Goal: Information Seeking & Learning: Find specific page/section

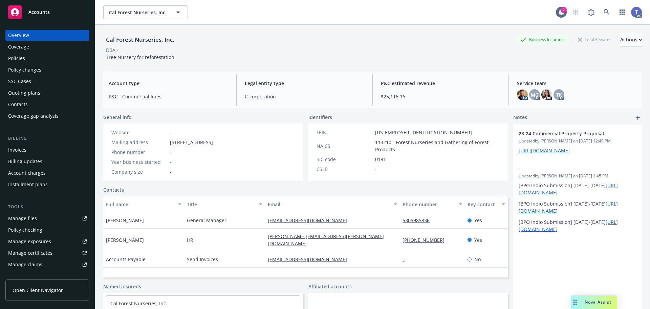
drag, startPoint x: 0, startPoint y: 0, endPoint x: 54, endPoint y: 93, distance: 107.3
click at [34, 92] on div "Quoting plans" at bounding box center [24, 92] width 32 height 11
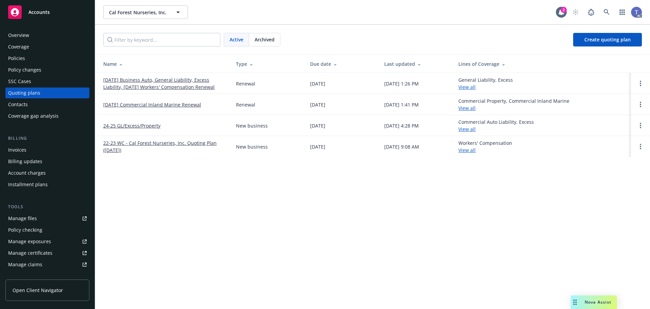
click at [174, 104] on link "12/18/25 Commercial Inland Marine Renewal" at bounding box center [152, 104] width 98 height 7
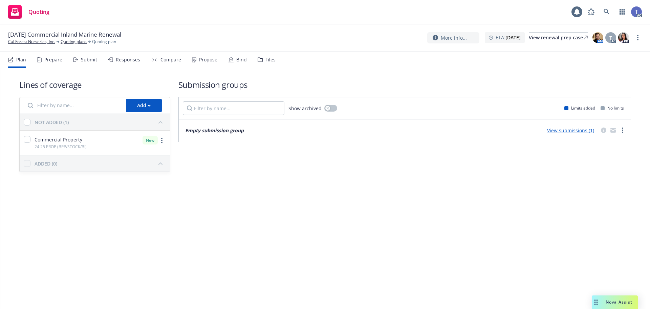
click at [266, 63] on div "Files" at bounding box center [267, 59] width 18 height 16
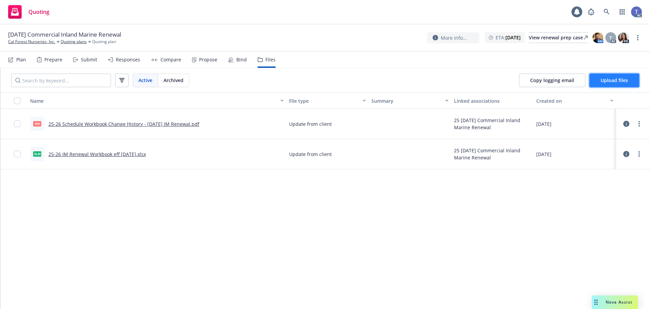
click at [621, 81] on span "Upload files" at bounding box center [614, 80] width 27 height 6
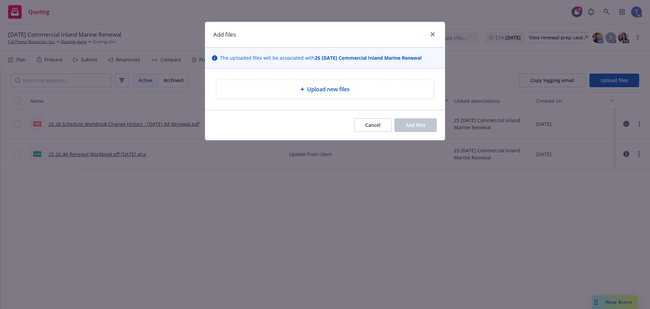
click at [343, 87] on span "Upload new files" at bounding box center [328, 89] width 43 height 8
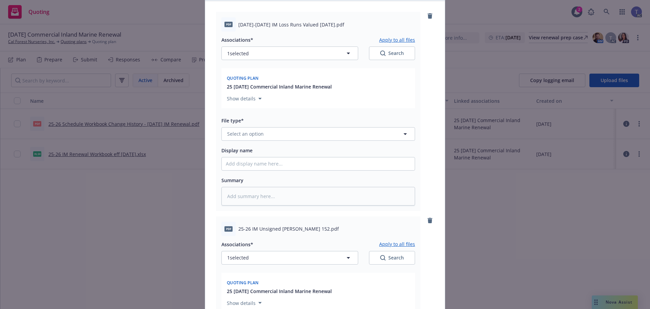
scroll to position [68, 0]
click at [320, 134] on button "Select an option" at bounding box center [319, 134] width 194 height 14
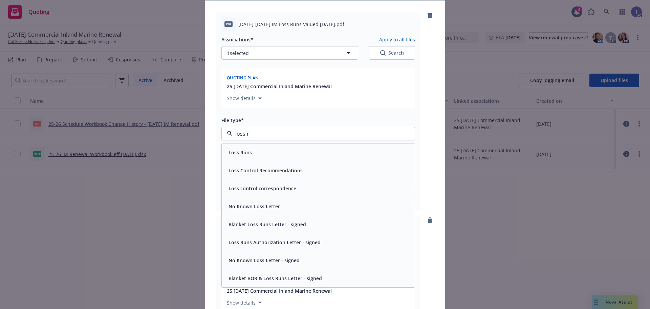
type input "loss ru"
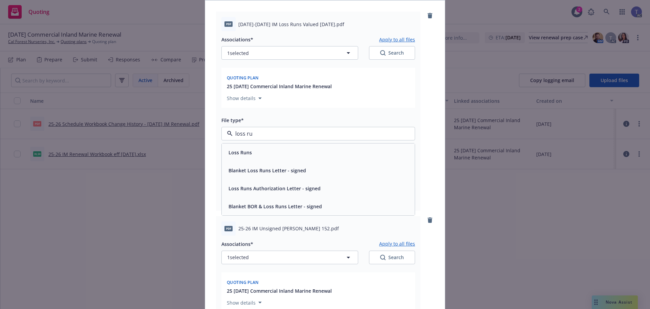
click at [260, 148] on div "Loss Runs" at bounding box center [318, 152] width 185 height 10
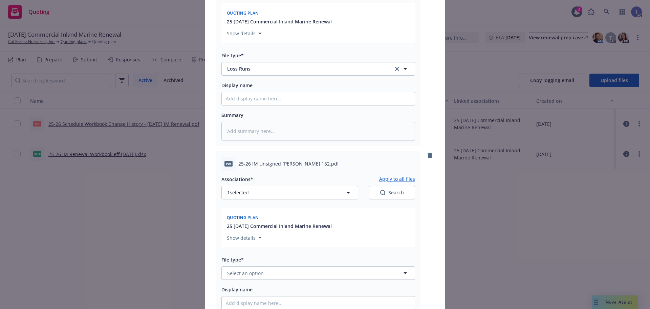
scroll to position [135, 0]
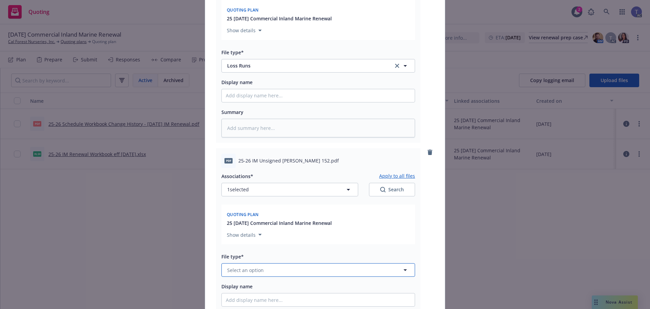
click at [297, 275] on button "Select an option" at bounding box center [319, 270] width 194 height 14
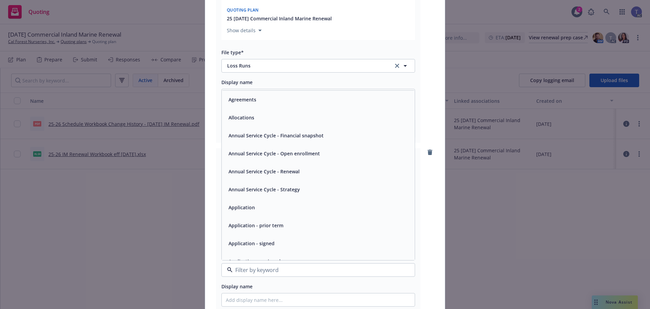
scroll to position [34, 0]
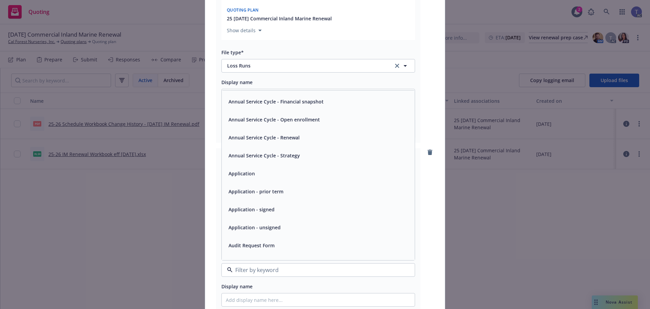
click at [278, 232] on div "Application - unsigned" at bounding box center [254, 227] width 56 height 10
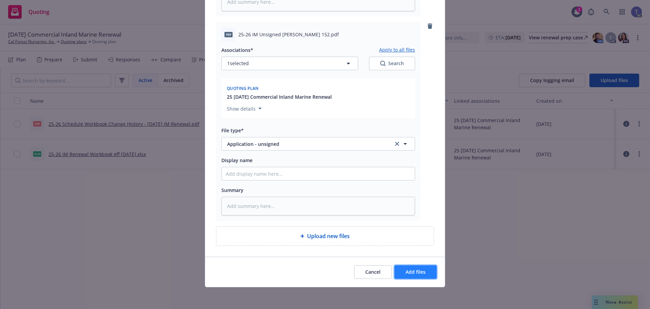
click at [416, 273] on span "Add files" at bounding box center [416, 271] width 20 height 6
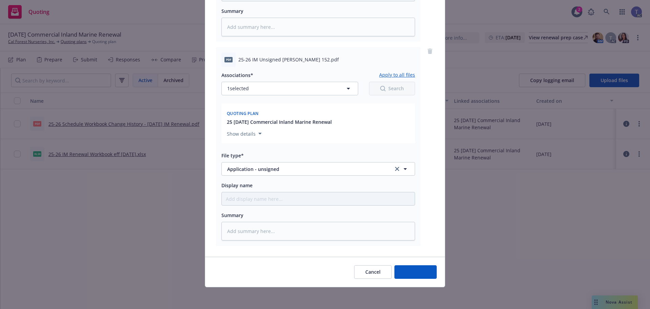
type textarea "x"
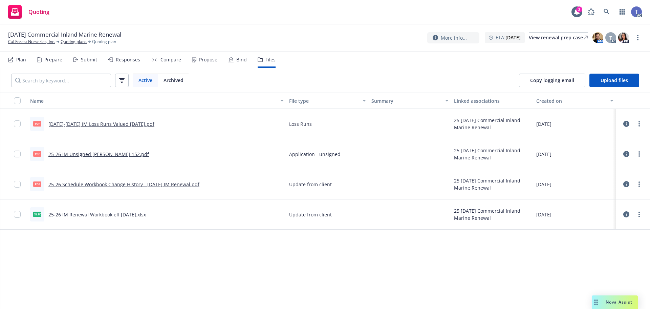
click at [377, 20] on div "Quoting 2 AC" at bounding box center [325, 12] width 650 height 24
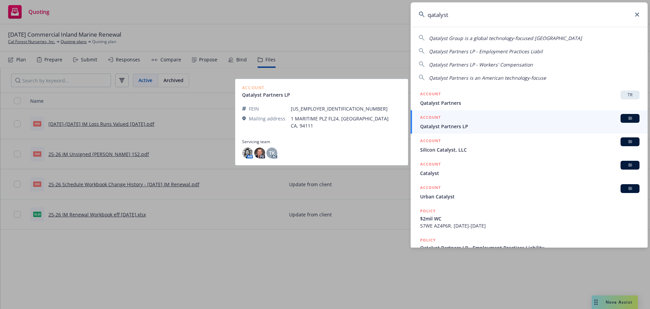
type input "qatalyst"
click at [487, 123] on span "Qatalyst Partners LP" at bounding box center [529, 126] width 219 height 7
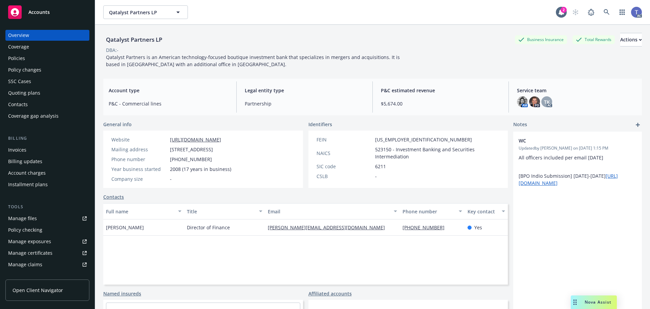
click at [18, 53] on div "Policies" at bounding box center [16, 58] width 17 height 11
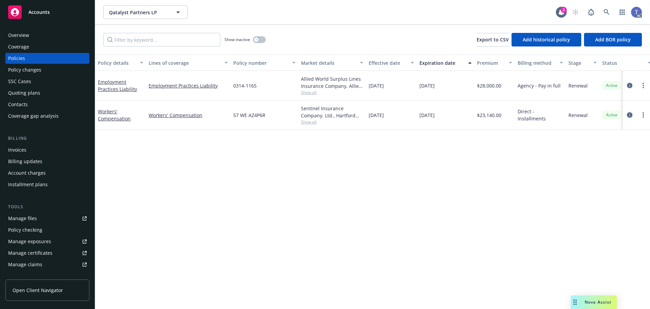
click at [628, 115] on icon "circleInformation" at bounding box center [629, 114] width 5 height 5
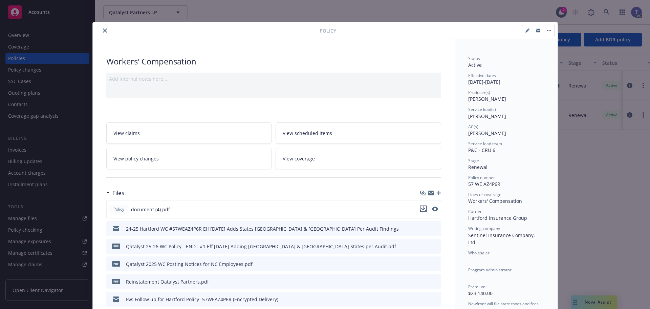
click at [421, 208] on icon "download file" at bounding box center [423, 208] width 5 height 5
click at [103, 29] on icon "close" at bounding box center [105, 30] width 4 height 4
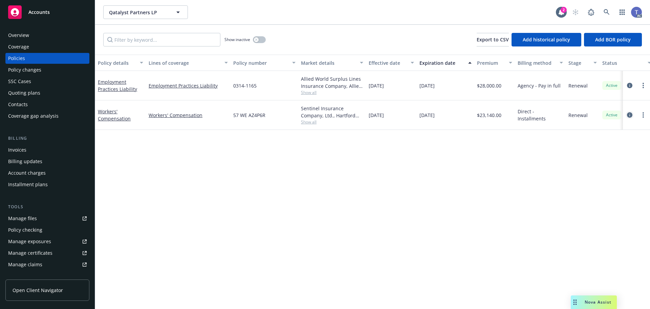
click at [630, 113] on icon "circleInformation" at bounding box center [629, 114] width 5 height 5
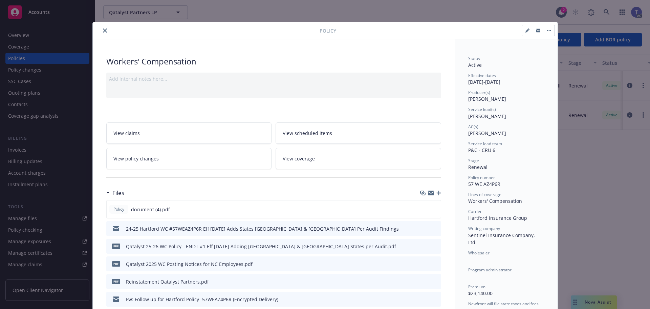
scroll to position [20, 0]
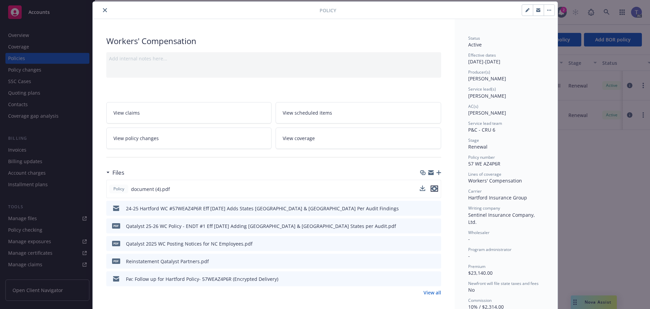
click at [435, 188] on button "preview file" at bounding box center [434, 188] width 7 height 6
click at [103, 9] on icon "close" at bounding box center [105, 10] width 4 height 4
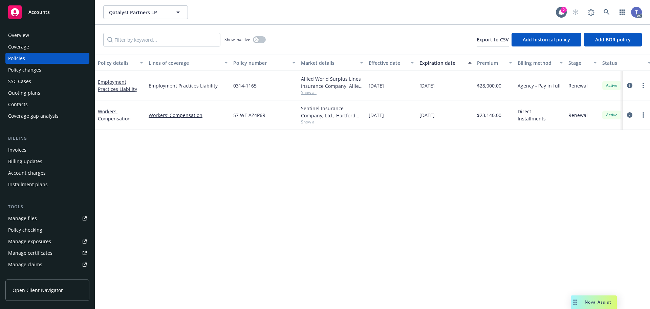
click at [51, 35] on div "Overview" at bounding box center [47, 35] width 79 height 11
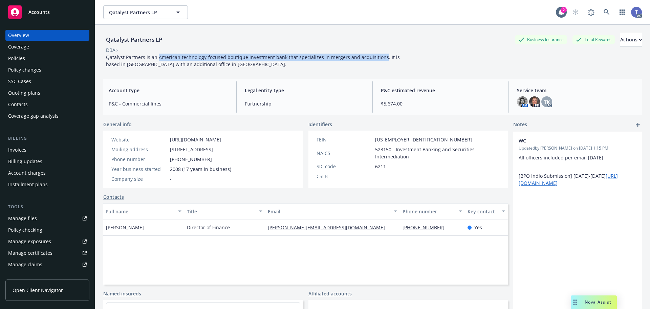
drag, startPoint x: 158, startPoint y: 56, endPoint x: 379, endPoint y: 56, distance: 220.8
click at [379, 56] on span "Qatalyst Partners is an American technology-focused boutique investment bank th…" at bounding box center [253, 61] width 295 height 14
copy span "American technology-focused boutique investment bank that specializes in merger…"
click at [30, 57] on div "Policies" at bounding box center [47, 58] width 79 height 11
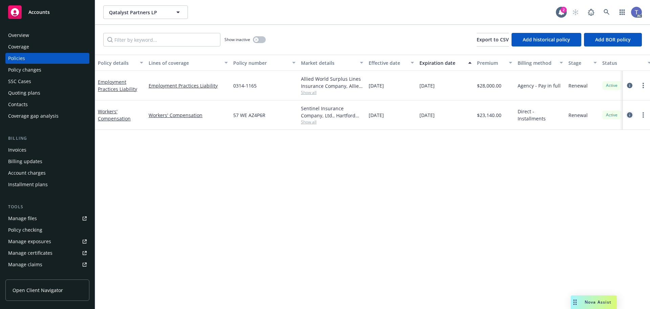
click at [629, 115] on icon "circleInformation" at bounding box center [629, 114] width 5 height 5
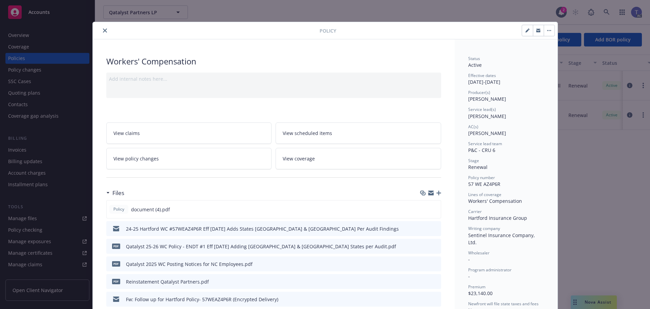
scroll to position [20, 0]
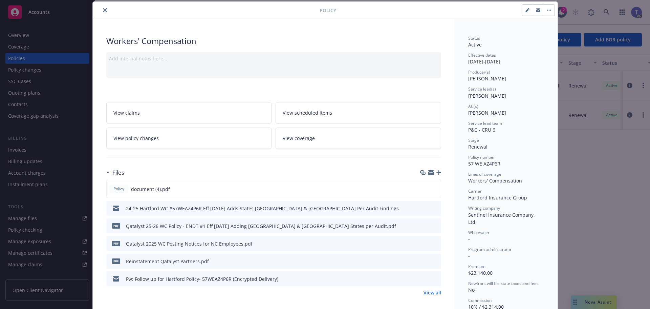
click at [188, 134] on link "View policy changes" at bounding box center [189, 137] width 166 height 21
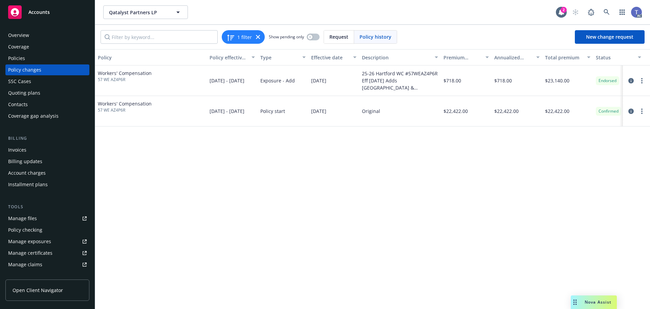
click at [22, 105] on div "Contacts" at bounding box center [18, 104] width 20 height 11
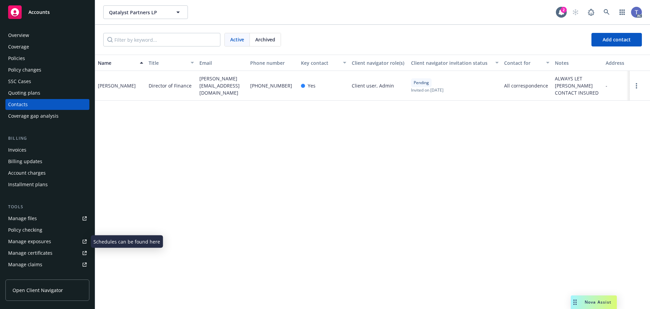
click at [29, 241] on div "Manage exposures" at bounding box center [29, 241] width 43 height 11
click at [19, 55] on div "Policies" at bounding box center [16, 58] width 17 height 11
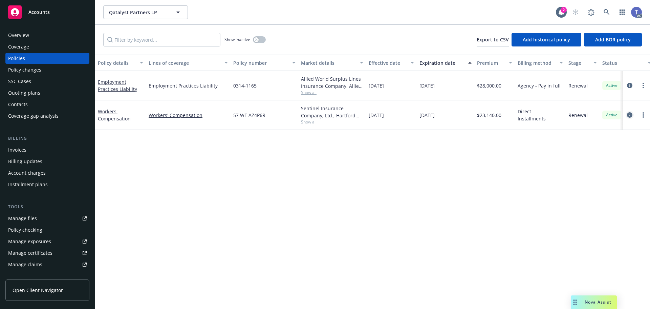
click at [632, 114] on icon "circleInformation" at bounding box center [629, 114] width 5 height 5
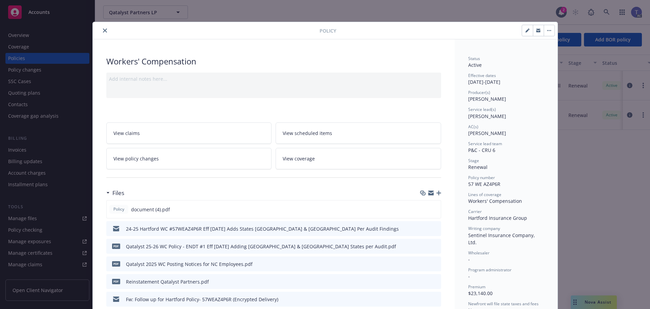
scroll to position [20, 0]
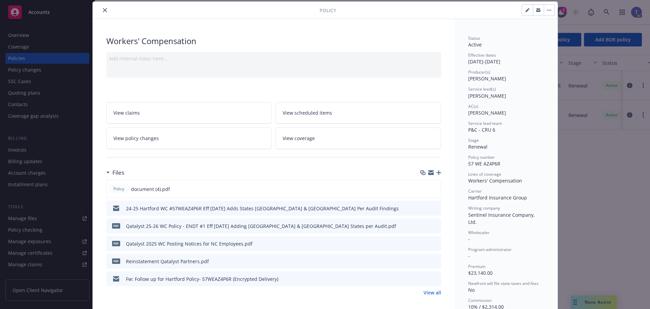
click at [194, 140] on link "View policy changes" at bounding box center [189, 137] width 166 height 21
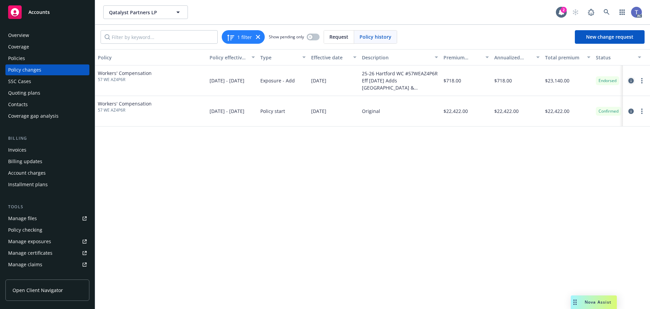
click at [632, 82] on icon "circleInformation" at bounding box center [631, 80] width 5 height 5
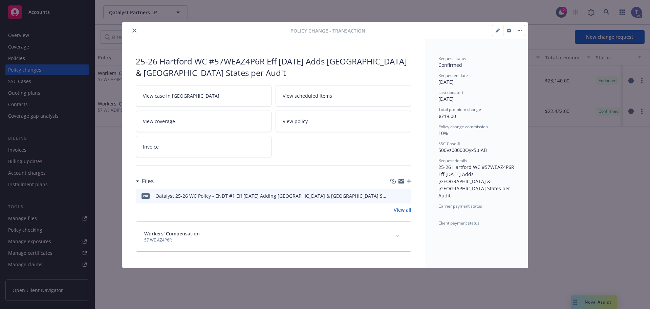
click at [407, 196] on icon "preview file" at bounding box center [405, 195] width 6 height 5
click at [135, 28] on button "close" at bounding box center [134, 30] width 8 height 8
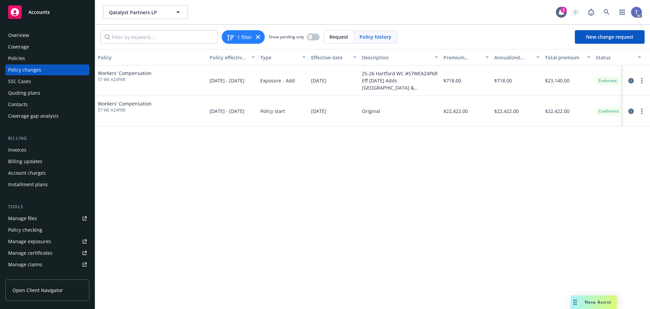
click at [19, 57] on div "Policies" at bounding box center [16, 58] width 17 height 11
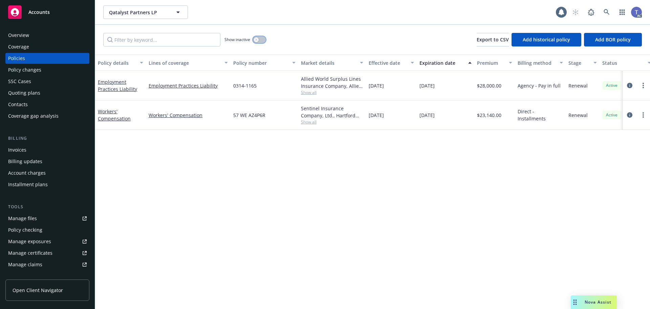
click at [265, 39] on button "button" at bounding box center [259, 39] width 13 height 7
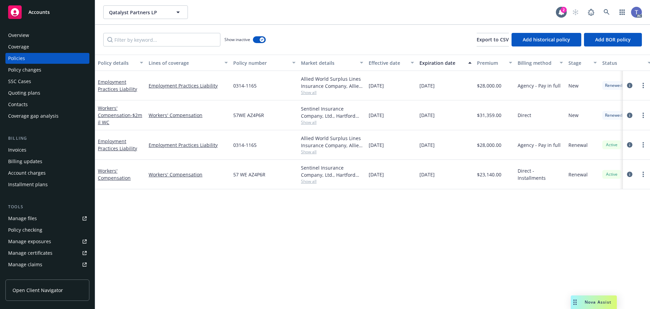
click at [302, 151] on span "Show all" at bounding box center [332, 152] width 62 height 6
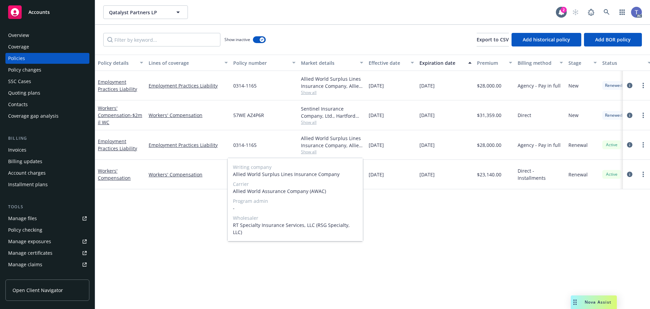
click at [289, 192] on span "Allied World Assurance Company (AWAC)" at bounding box center [295, 190] width 125 height 7
copy span "Allied World Assurance Company (AWAC)"
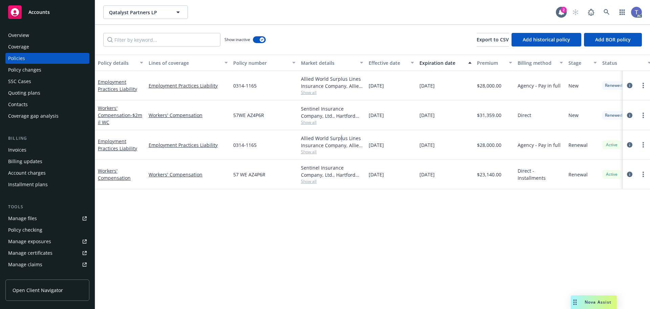
drag, startPoint x: 339, startPoint y: 141, endPoint x: 328, endPoint y: 142, distance: 11.3
click at [339, 141] on div "Allied World Surplus Lines Insurance Company, Allied World Assurance Company (A…" at bounding box center [332, 141] width 62 height 14
click at [255, 143] on span "0314-1165" at bounding box center [244, 144] width 23 height 7
click at [254, 143] on span "0314-1165" at bounding box center [244, 144] width 23 height 7
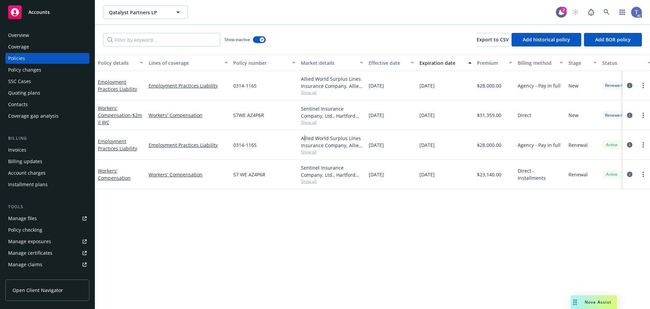
drag, startPoint x: 254, startPoint y: 143, endPoint x: 305, endPoint y: 135, distance: 51.1
click at [305, 135] on div "Allied World Surplus Lines Insurance Company, Allied World Assurance Company (A…" at bounding box center [332, 141] width 62 height 14
click at [247, 174] on span "57 WE AZ4P6R" at bounding box center [249, 174] width 32 height 7
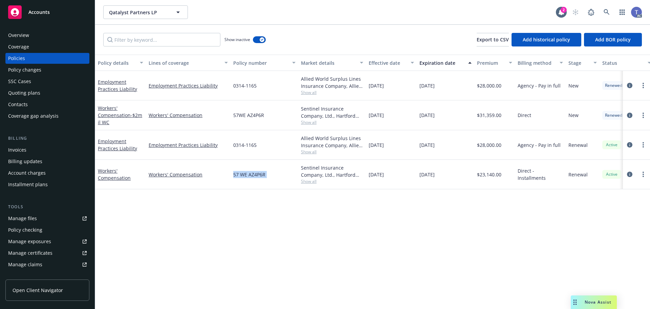
copy span "57 WE AZ4P6R"
click at [631, 113] on icon "circleInformation" at bounding box center [629, 114] width 5 height 5
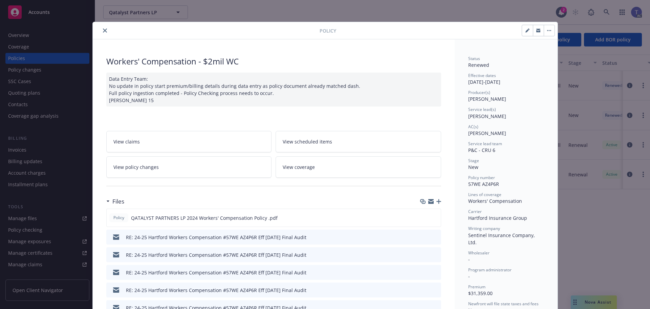
click at [103, 27] on button "close" at bounding box center [105, 30] width 8 height 8
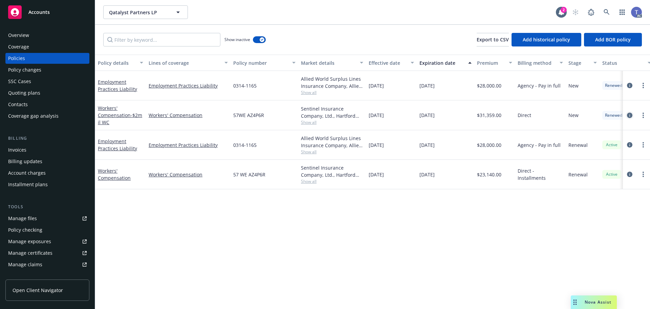
click at [629, 116] on icon "circleInformation" at bounding box center [629, 114] width 5 height 5
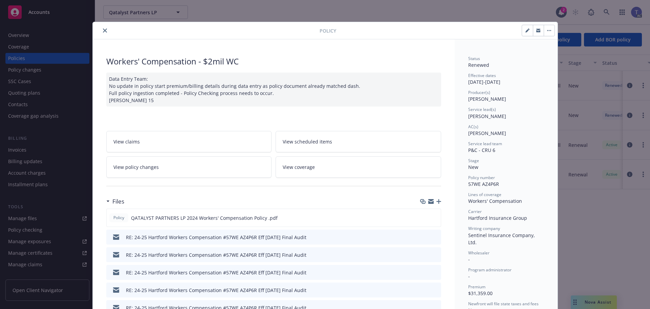
click at [102, 28] on button "close" at bounding box center [105, 30] width 8 height 8
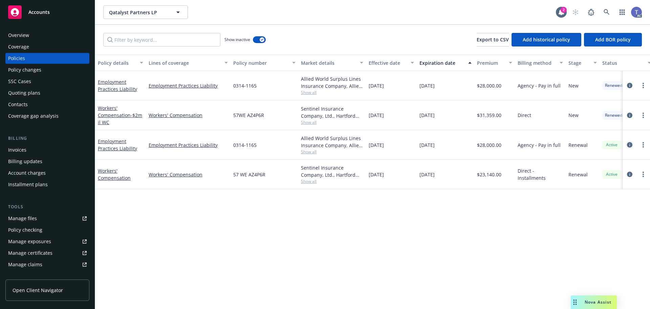
click at [633, 145] on link "circleInformation" at bounding box center [630, 145] width 8 height 8
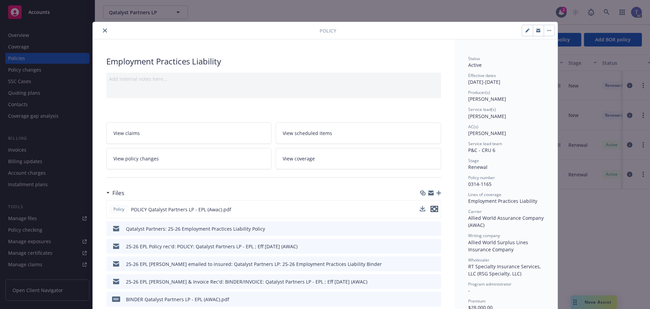
click at [435, 207] on button "preview file" at bounding box center [434, 209] width 7 height 6
drag, startPoint x: 102, startPoint y: 30, endPoint x: 115, endPoint y: 32, distance: 13.0
click at [103, 30] on icon "close" at bounding box center [105, 30] width 4 height 4
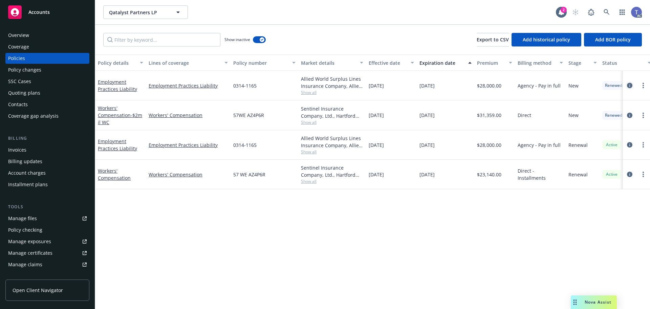
click at [629, 84] on icon "circleInformation" at bounding box center [629, 85] width 5 height 5
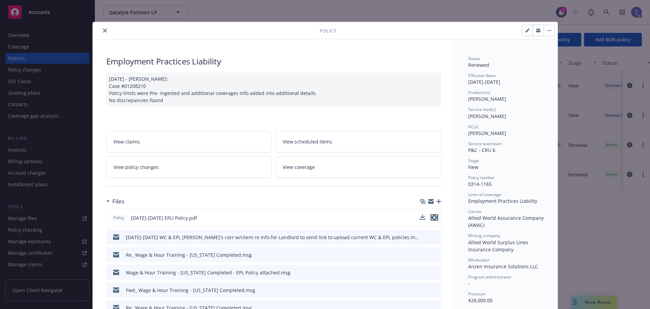
click at [435, 217] on icon "preview file" at bounding box center [434, 217] width 6 height 5
click at [103, 27] on button "close" at bounding box center [105, 30] width 8 height 8
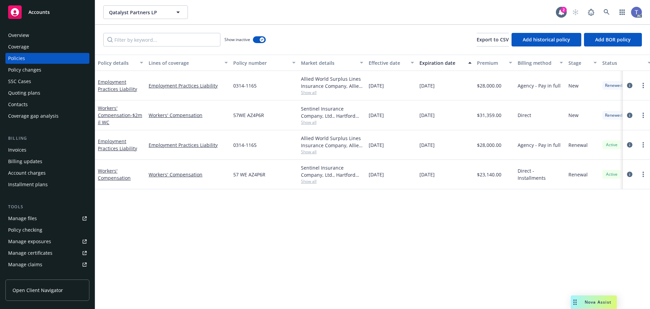
click at [359, 23] on div "Qatalyst Partners LP Qatalyst Partners LP 2 AC" at bounding box center [372, 12] width 555 height 24
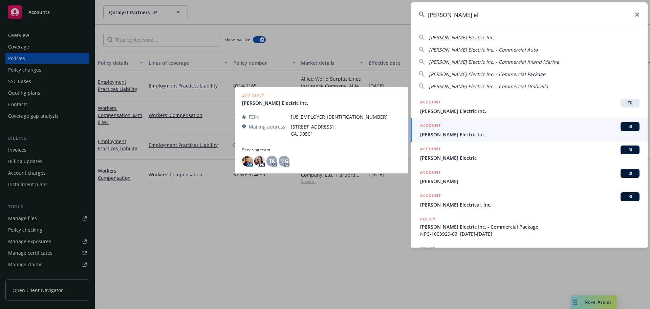
type input "[PERSON_NAME] el"
click at [454, 133] on span "[PERSON_NAME] Electric Inc." at bounding box center [529, 134] width 219 height 7
